Goal: Obtain resource: Download file/media

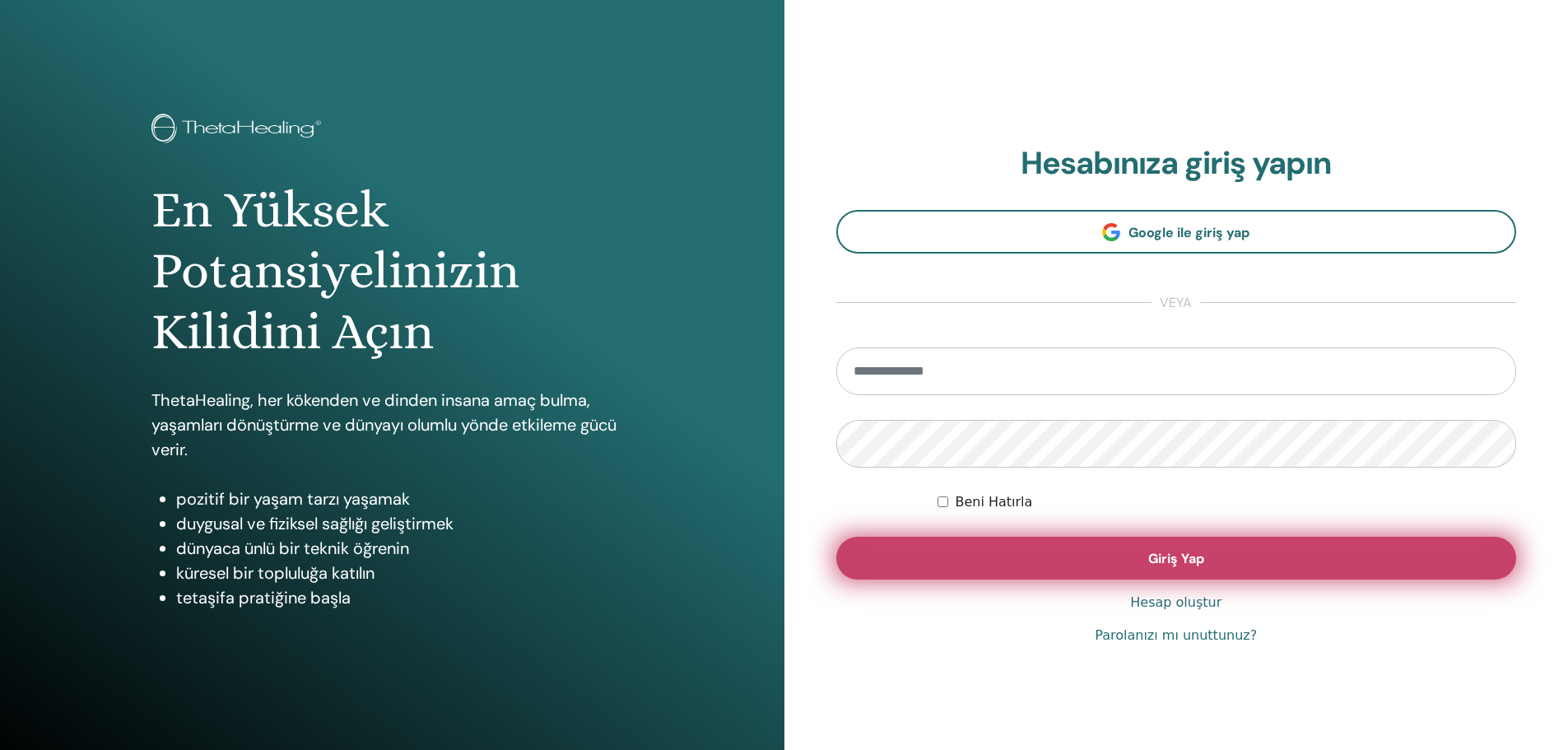
type input "**********"
click at [1175, 551] on span "Giriş Yap" at bounding box center [1176, 558] width 56 height 17
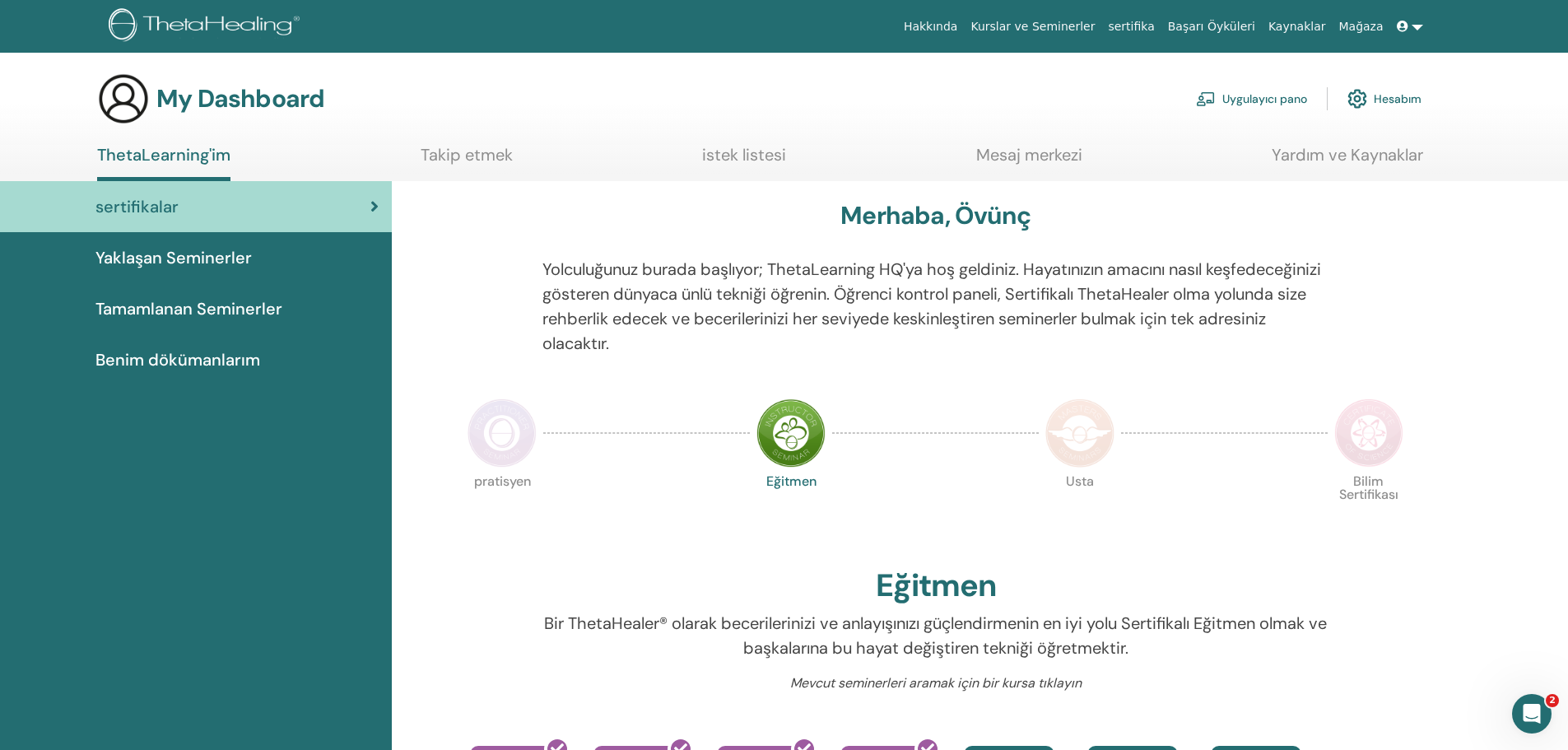
click at [156, 356] on span "Benim dökümanlarım" at bounding box center [177, 360] width 165 height 25
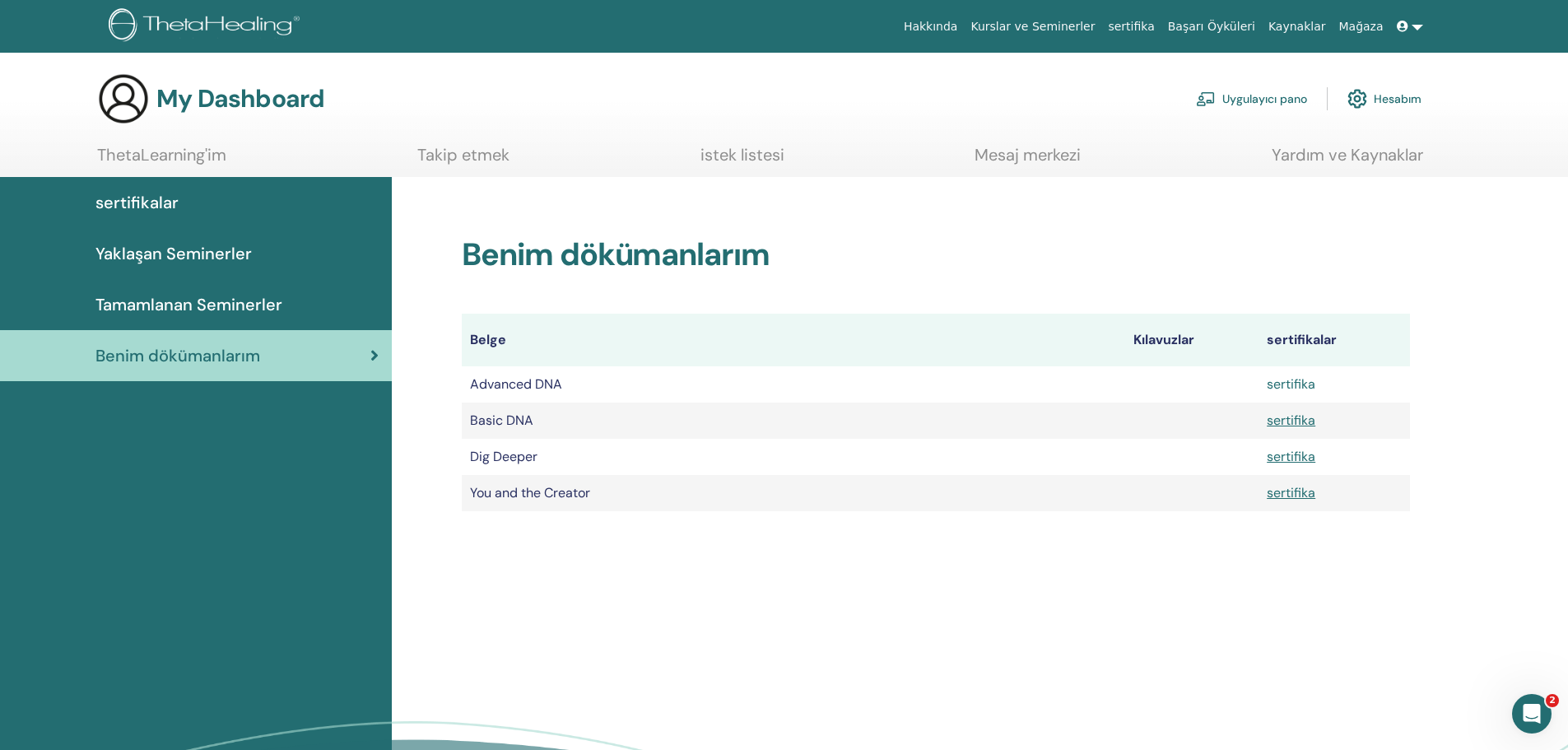
click at [1291, 390] on link "sertifika" at bounding box center [1291, 384] width 48 height 17
